Goal: Obtain resource: Obtain resource

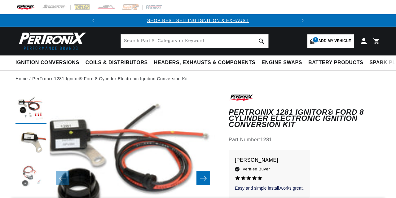
click at [35, 161] on button "Load image 3 in gallery view" at bounding box center [30, 176] width 31 height 31
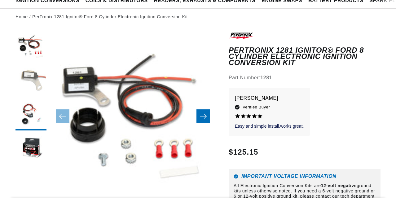
click at [31, 82] on button "Load image 2 in gallery view" at bounding box center [30, 80] width 31 height 31
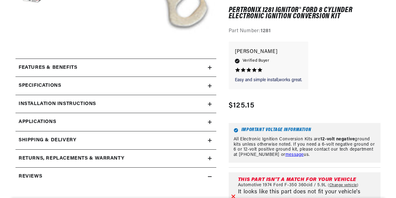
scroll to position [0, 0]
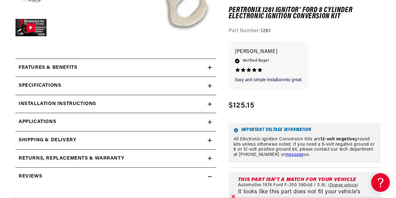
click at [120, 103] on div "Installation instructions" at bounding box center [111, 104] width 192 height 8
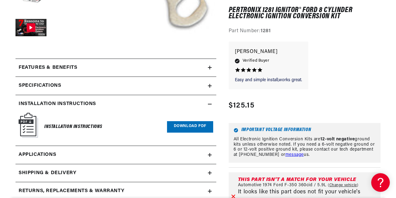
scroll to position [0, 167]
click at [196, 125] on link "Download PDF" at bounding box center [190, 126] width 46 height 11
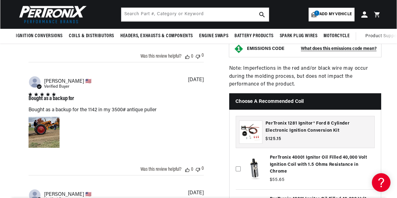
scroll to position [589, 0]
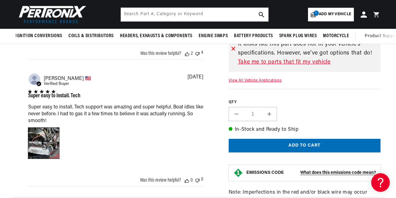
click at [45, 145] on div "Image of Review by Joseph C. on October 12, 23 number 1" at bounding box center [43, 143] width 31 height 31
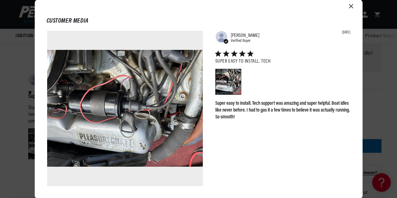
scroll to position [0, 167]
click at [350, 7] on icon "Close modal" at bounding box center [350, 6] width 4 height 4
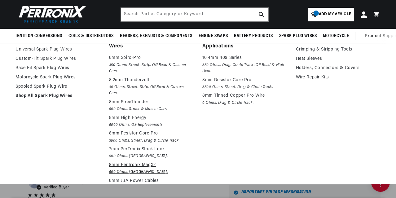
scroll to position [31, 0]
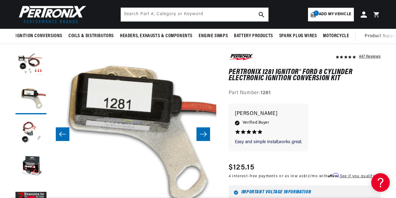
scroll to position [0, 0]
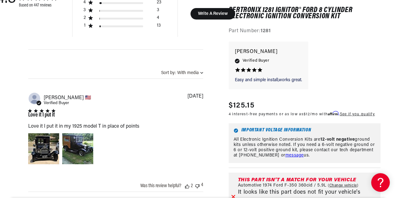
scroll to position [527, 0]
